Goal: Information Seeking & Learning: Find contact information

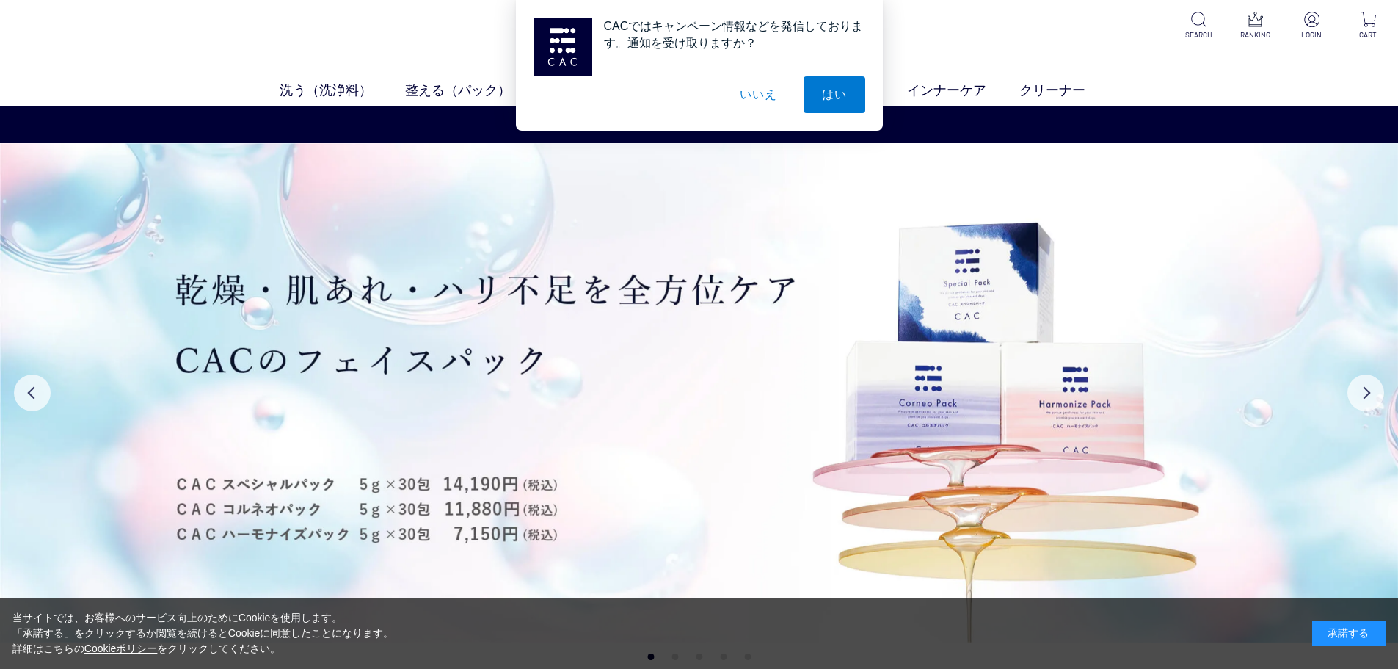
click at [757, 91] on button "いいえ" at bounding box center [757, 94] width 73 height 37
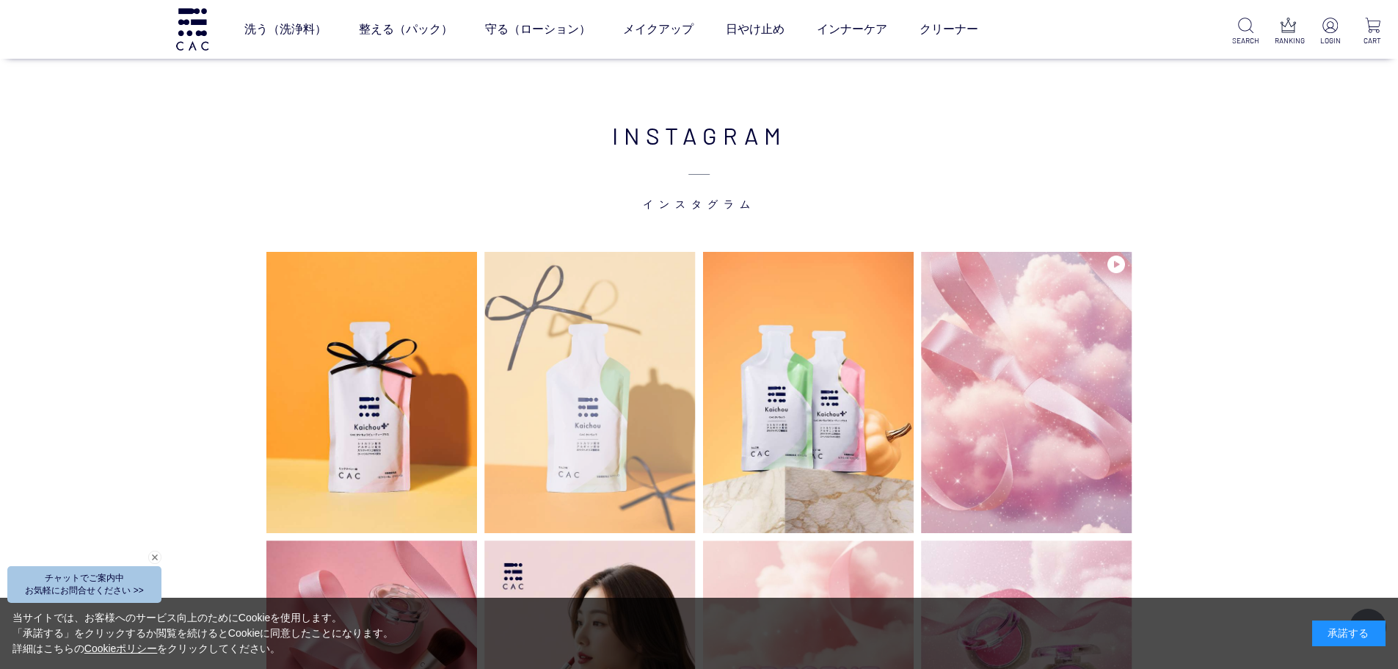
scroll to position [3596, 0]
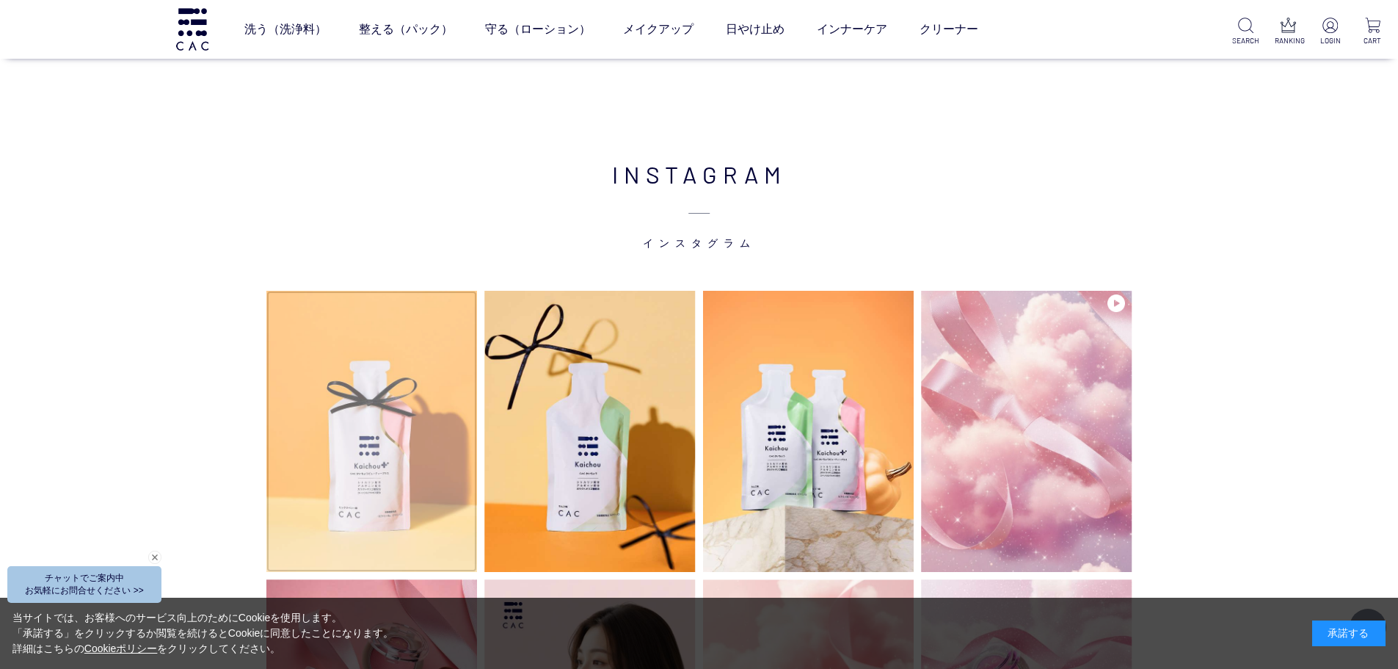
click at [390, 354] on img at bounding box center [371, 431] width 211 height 281
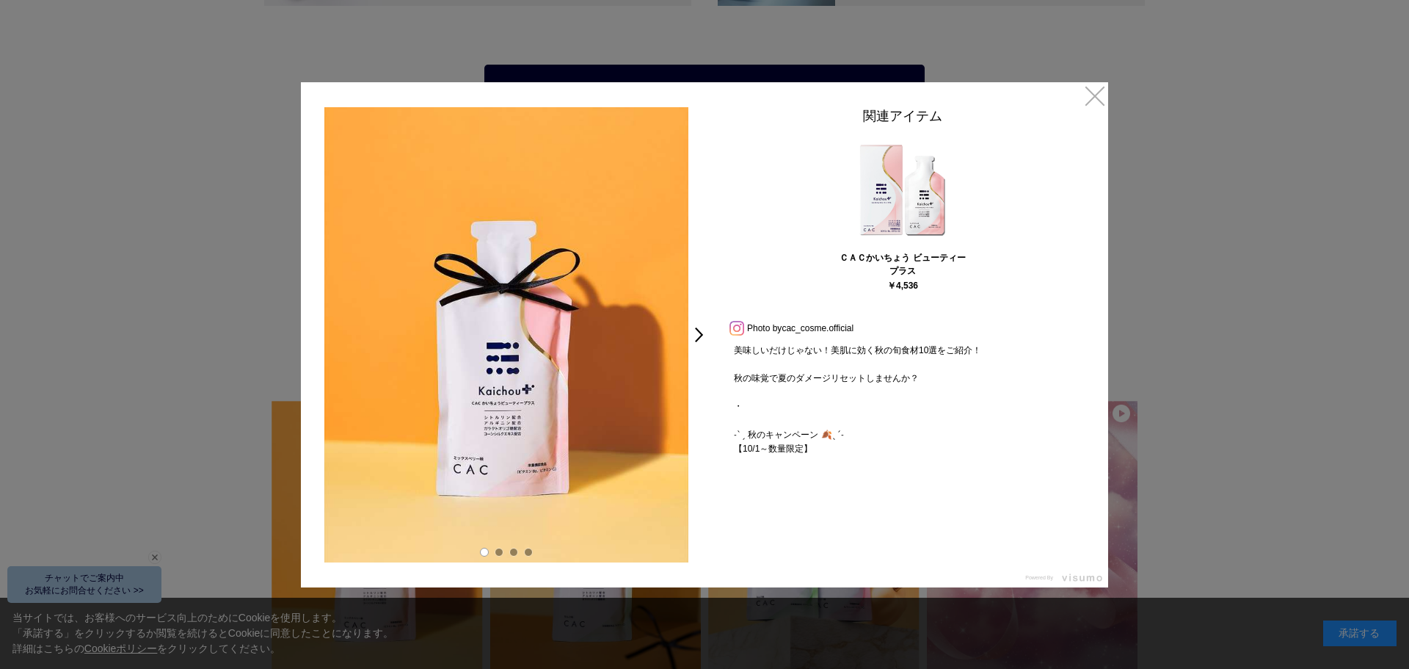
click at [735, 326] on link at bounding box center [737, 327] width 19 height 10
click at [1153, 68] on div at bounding box center [704, 334] width 1409 height 669
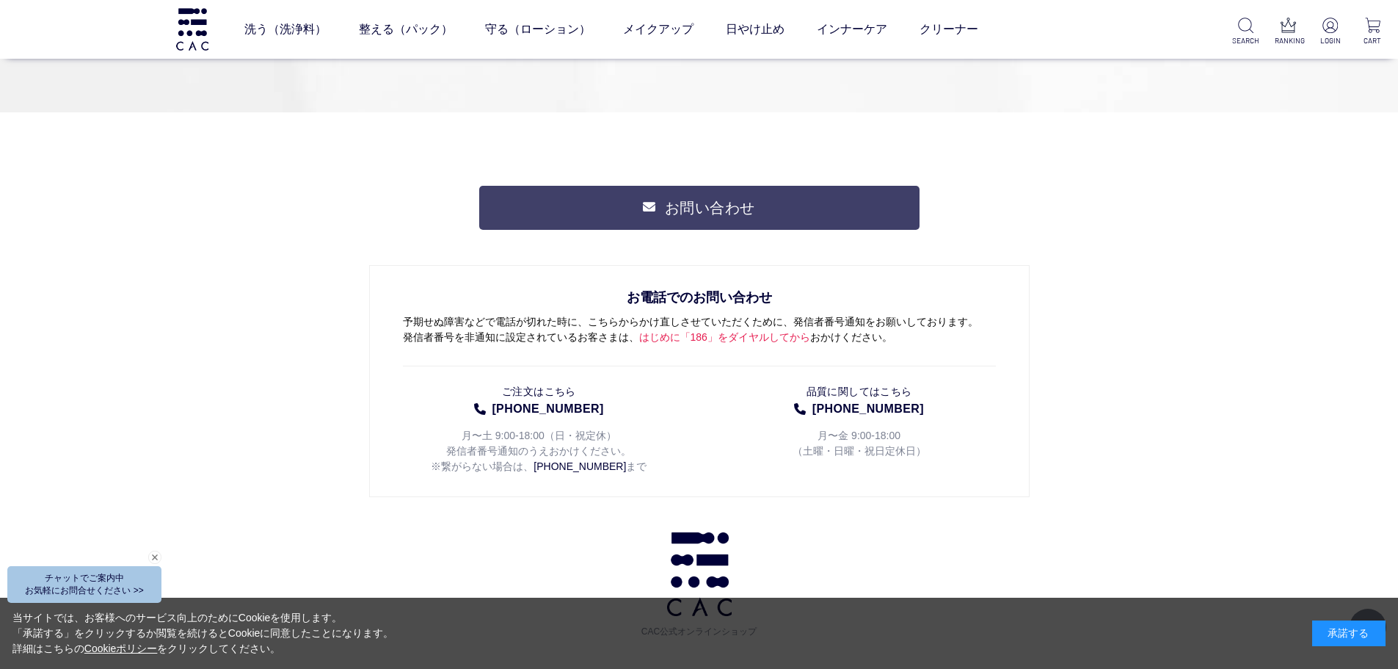
scroll to position [7701, 0]
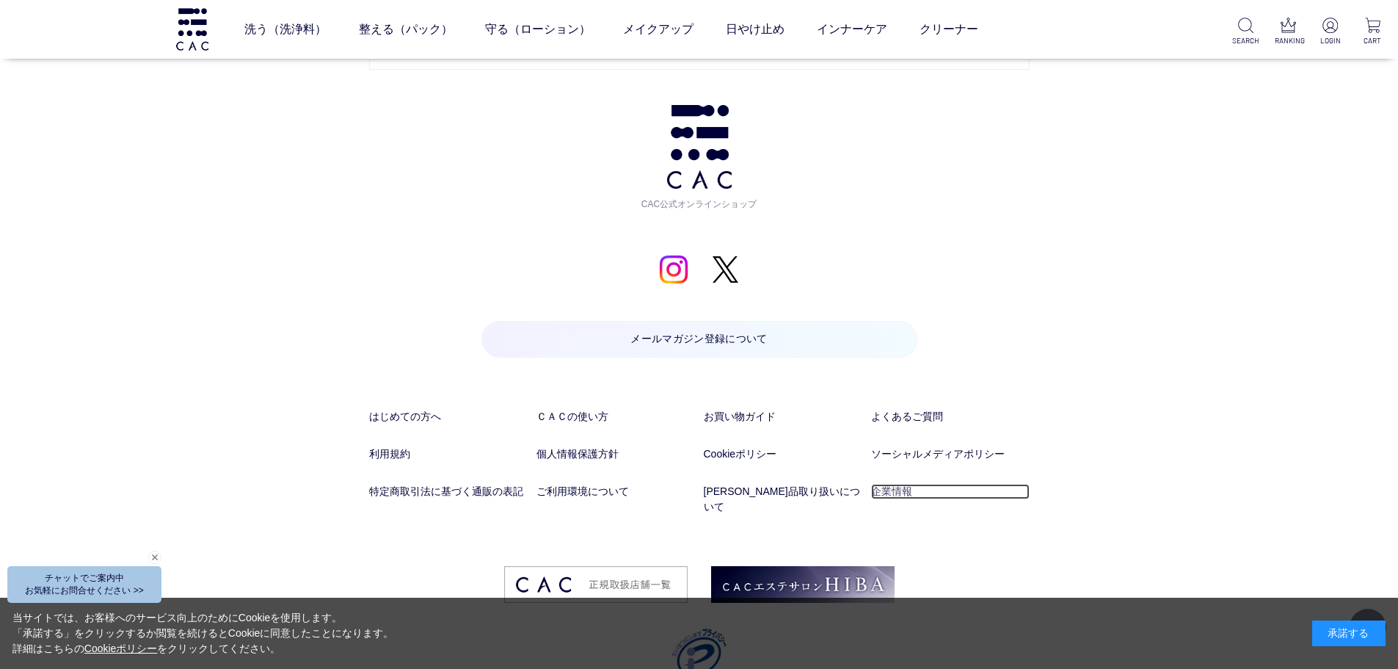
click at [900, 495] on link "企業情報" at bounding box center [950, 491] width 159 height 15
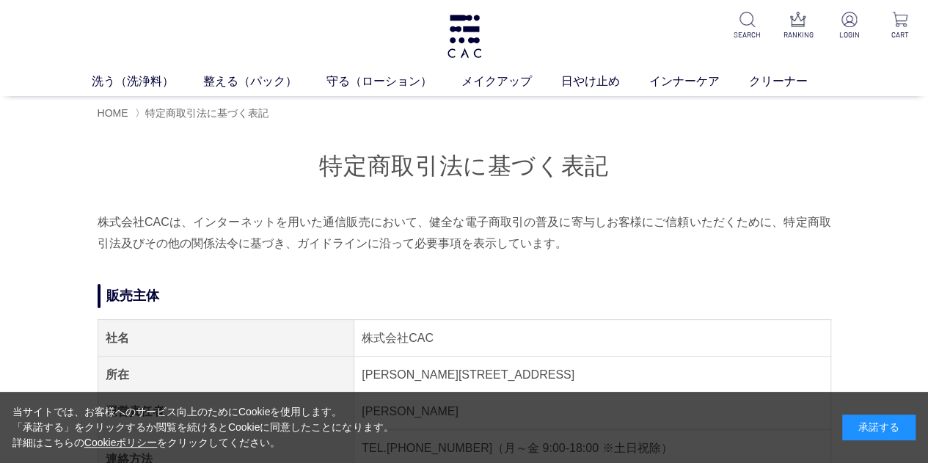
click at [900, 418] on div "承諾する" at bounding box center [879, 428] width 73 height 26
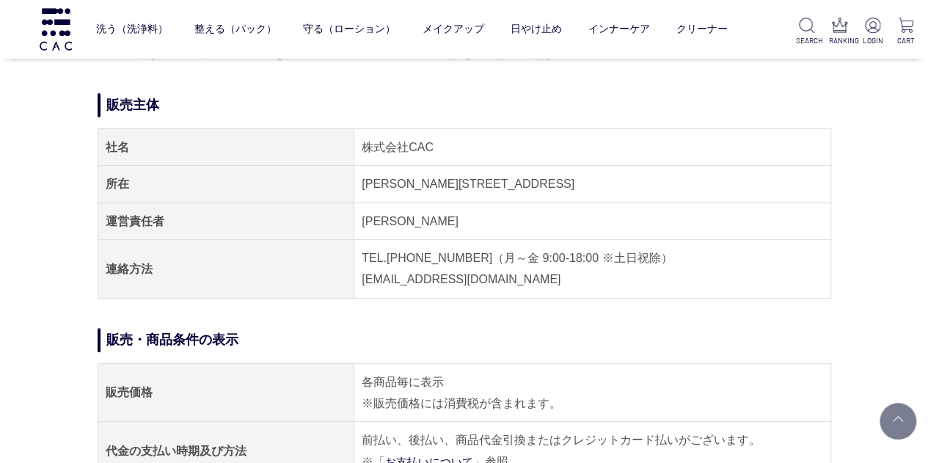
scroll to position [73, 0]
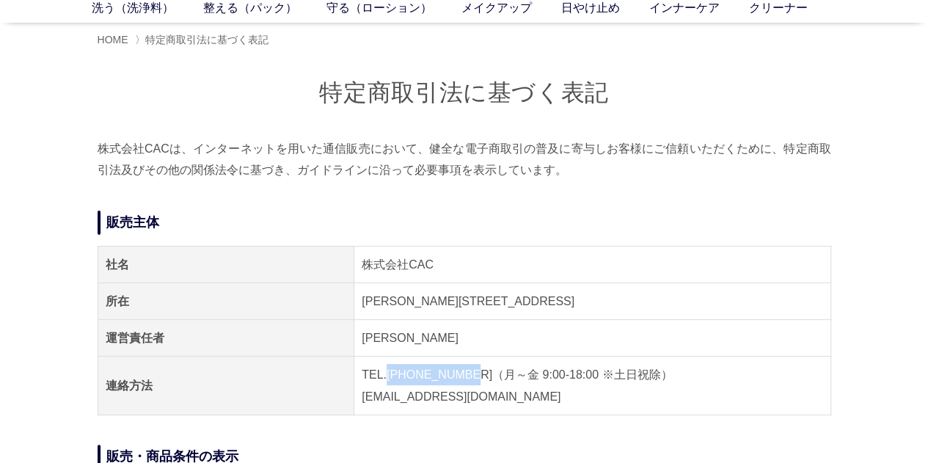
drag, startPoint x: 388, startPoint y: 374, endPoint x: 460, endPoint y: 375, distance: 71.9
click at [460, 375] on td "TEL.[PHONE_NUMBER]（月～金 9:00-18:00 ※土日祝除） [EMAIL_ADDRESS][DOMAIN_NAME]" at bounding box center [592, 386] width 476 height 59
copy td "[PHONE_NUMBER]"
copy td "[PERSON_NAME][STREET_ADDRESS]"
drag, startPoint x: 365, startPoint y: 301, endPoint x: 504, endPoint y: 297, distance: 138.8
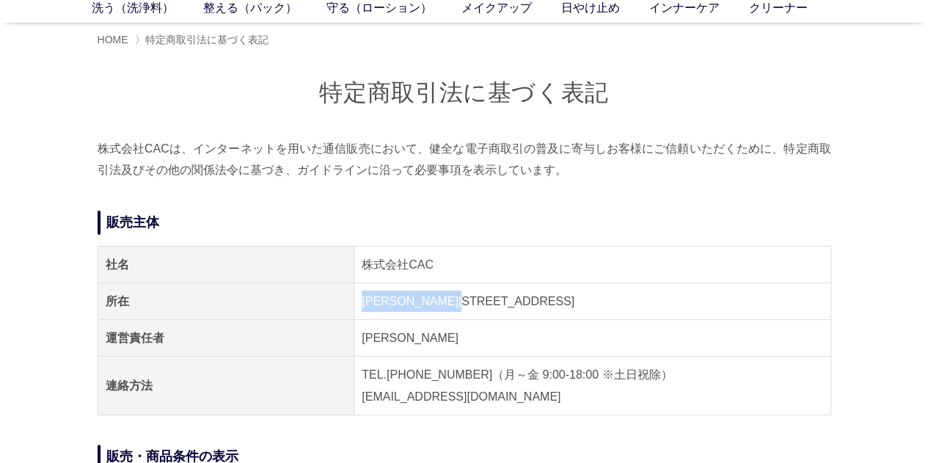
click at [504, 297] on td "[PERSON_NAME][STREET_ADDRESS]" at bounding box center [592, 301] width 476 height 37
